Goal: Entertainment & Leisure: Consume media (video, audio)

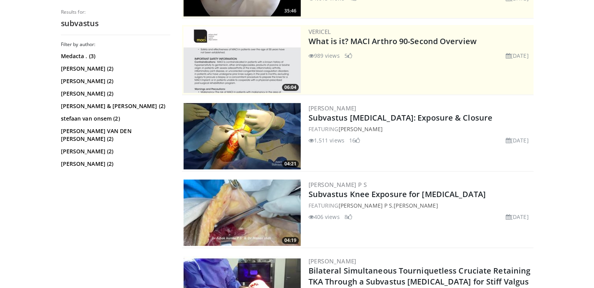
scroll to position [193, 0]
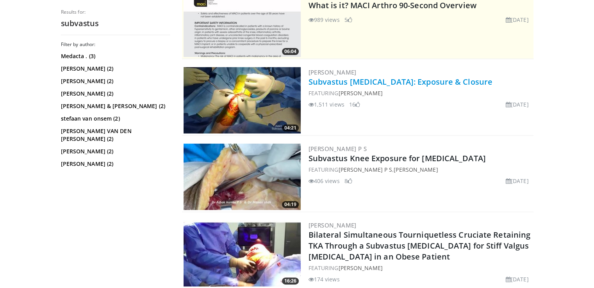
click at [378, 84] on link "Subvastus Total Knee Arthroplasty: Exposure & Closure" at bounding box center [401, 82] width 184 height 11
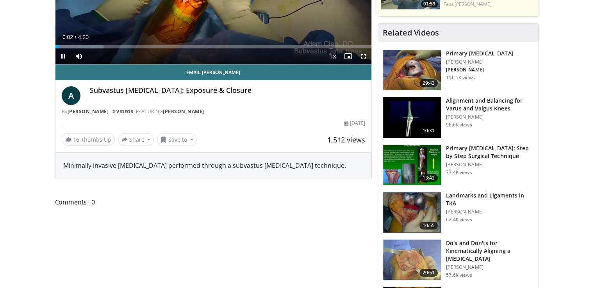
scroll to position [183, 0]
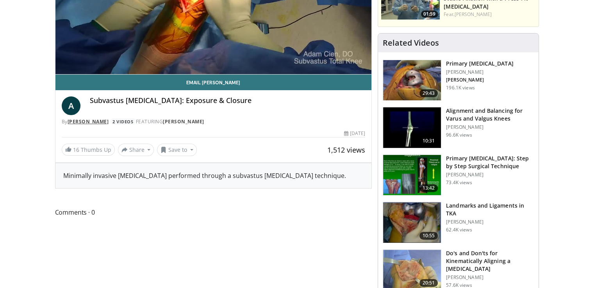
click at [92, 120] on link "[PERSON_NAME]" at bounding box center [88, 121] width 41 height 7
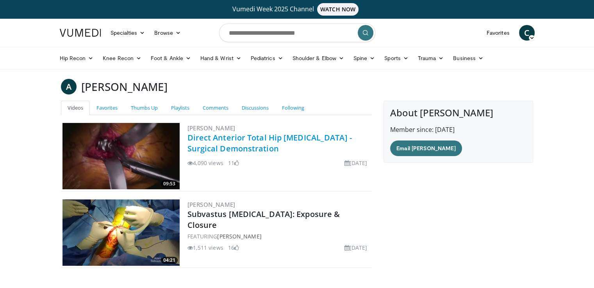
click at [237, 144] on link "Direct Anterior Total Hip [MEDICAL_DATA] - Surgical Demonstration" at bounding box center [270, 143] width 165 height 21
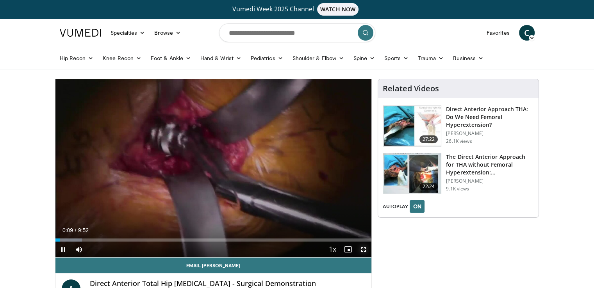
click at [362, 250] on span "Video Player" at bounding box center [364, 250] width 16 height 16
click at [59, 246] on span "Video Player" at bounding box center [64, 250] width 16 height 16
